Goal: Find specific page/section: Find specific page/section

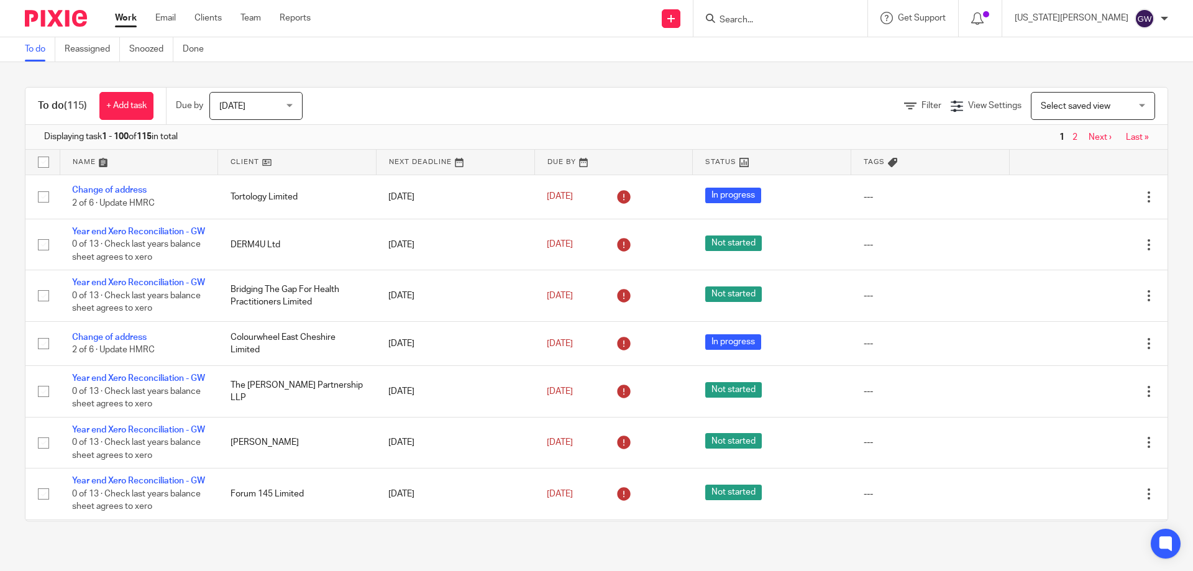
click at [811, 25] on input "Search" at bounding box center [774, 20] width 112 height 11
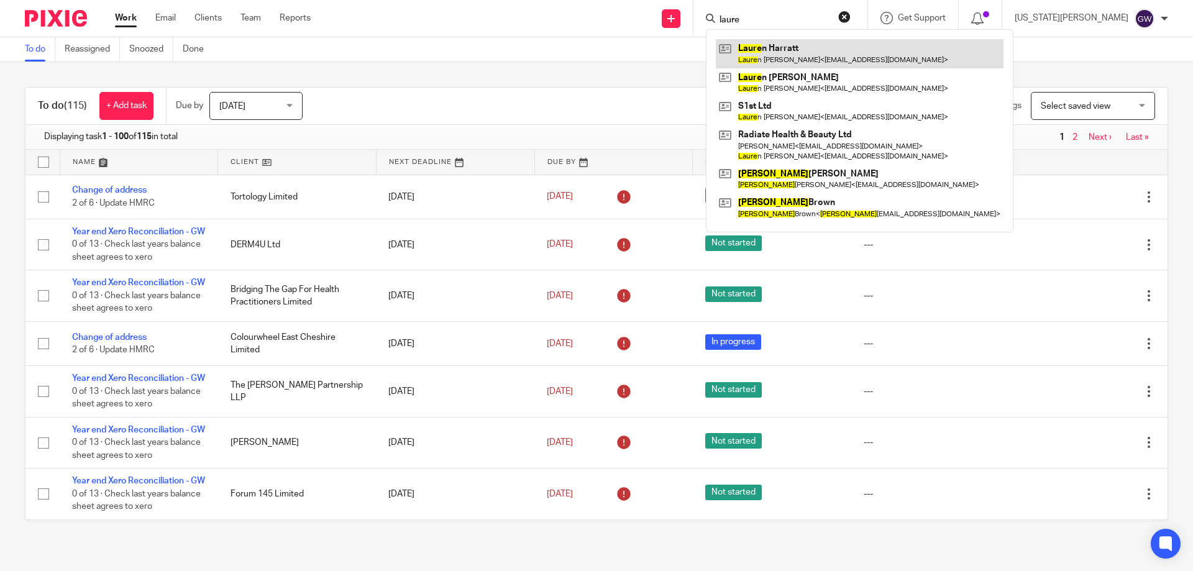
type input "laure"
click at [850, 51] on link at bounding box center [860, 53] width 288 height 29
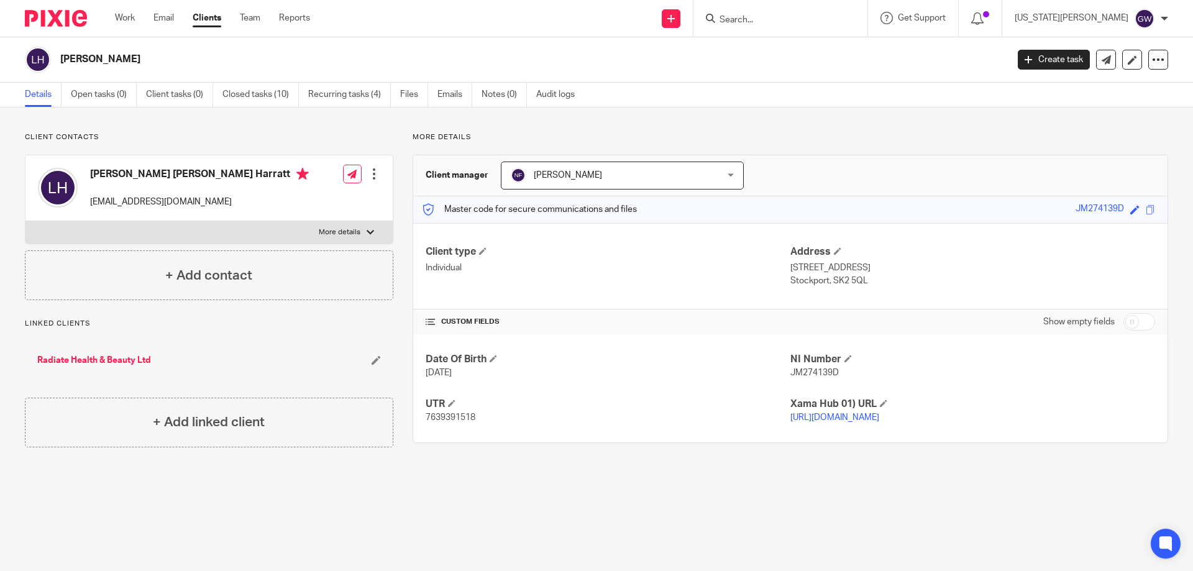
click at [793, 19] on input "Search" at bounding box center [774, 20] width 112 height 11
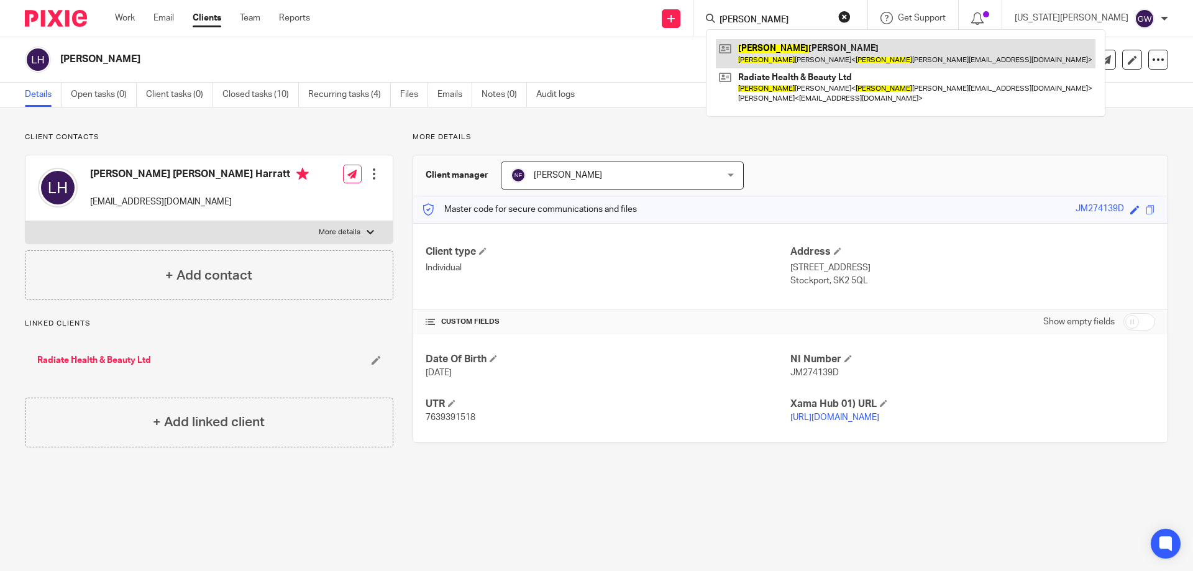
type input "lydia"
click at [819, 60] on link at bounding box center [906, 53] width 380 height 29
